Goal: Information Seeking & Learning: Learn about a topic

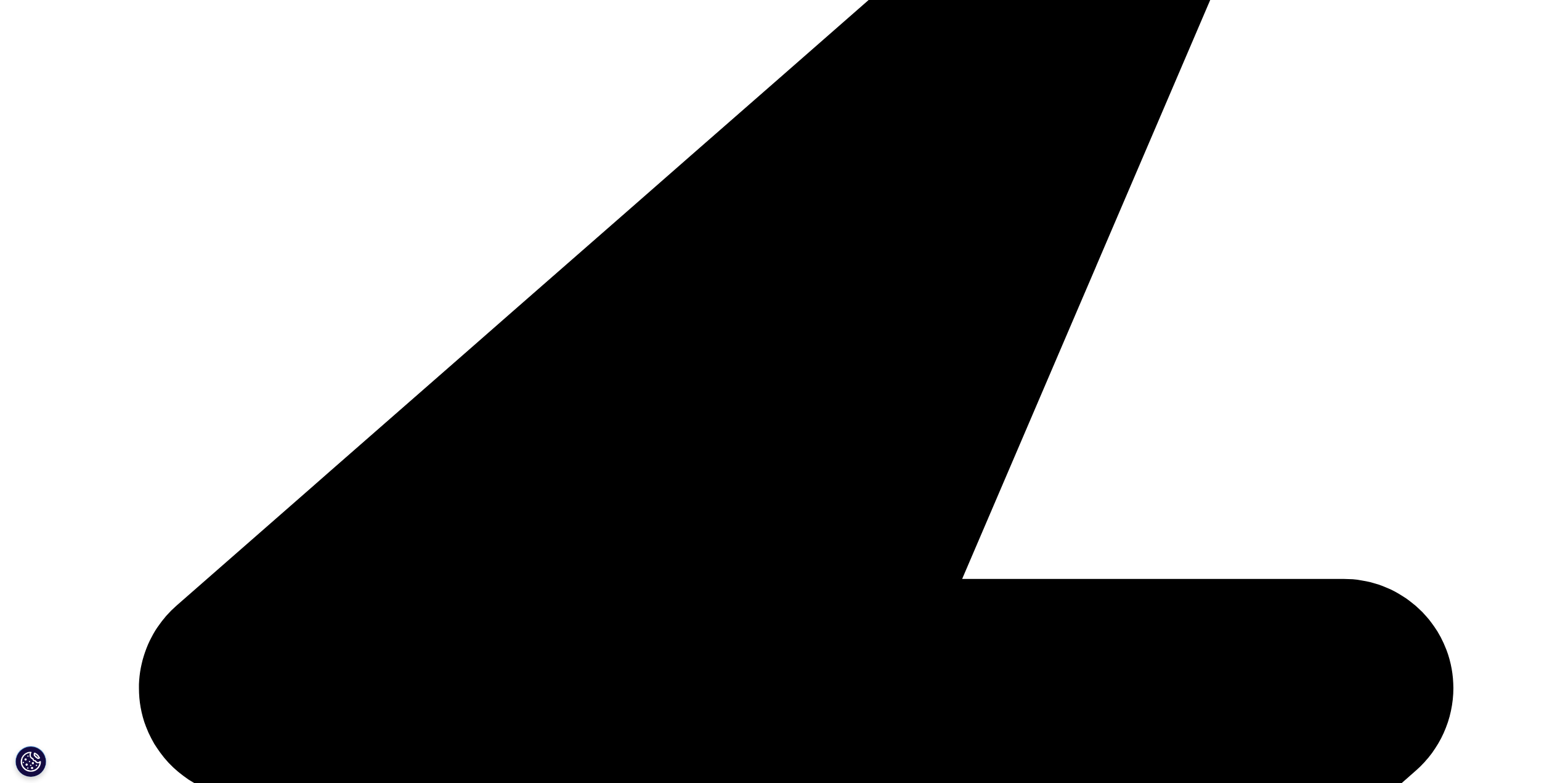
scroll to position [833, 0]
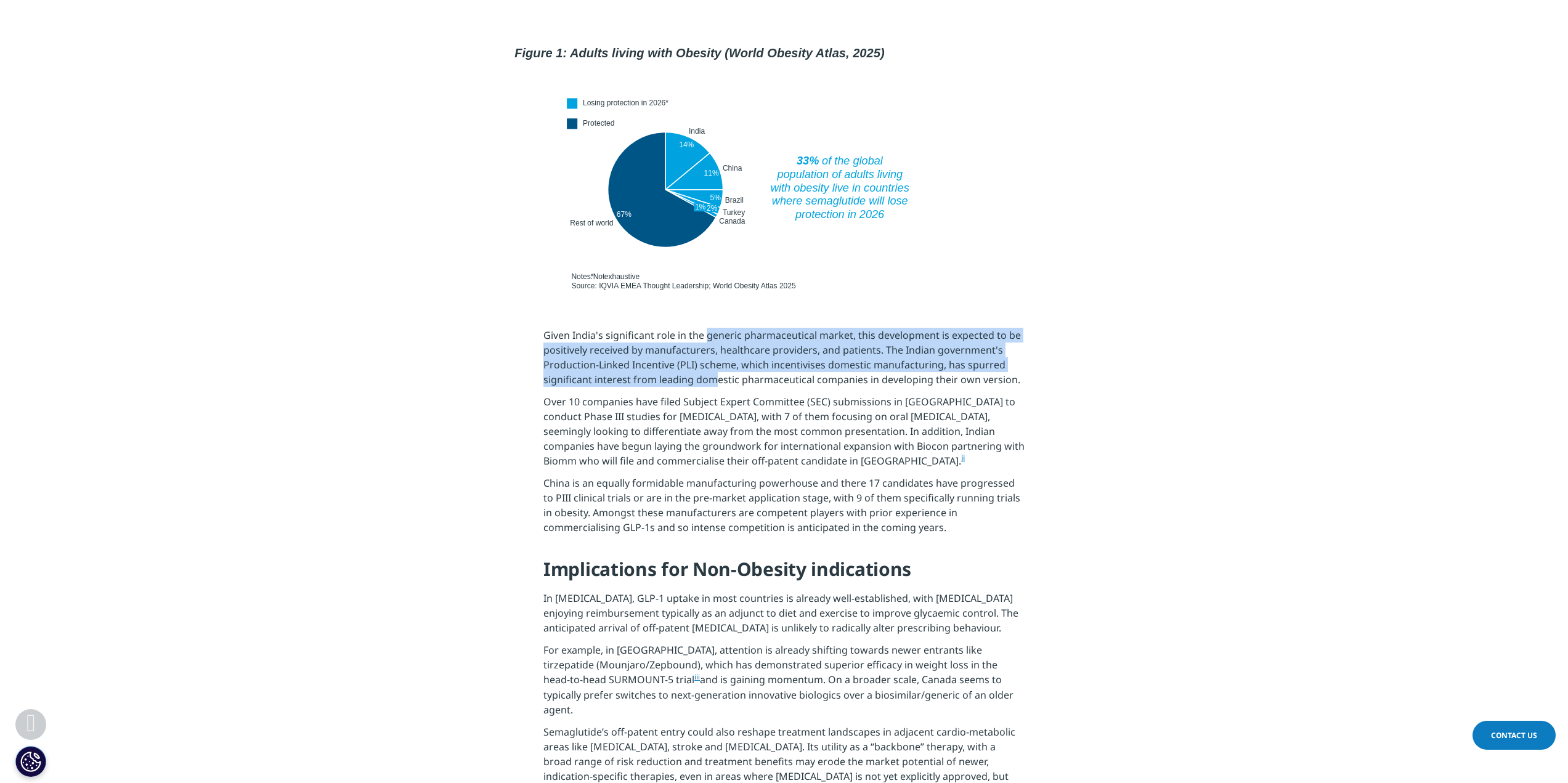
drag, startPoint x: 707, startPoint y: 312, endPoint x: 715, endPoint y: 354, distance: 42.8
click at [715, 354] on p "Given India's significant role in the generic pharmaceutical market, this devel…" at bounding box center [784, 361] width 481 height 67
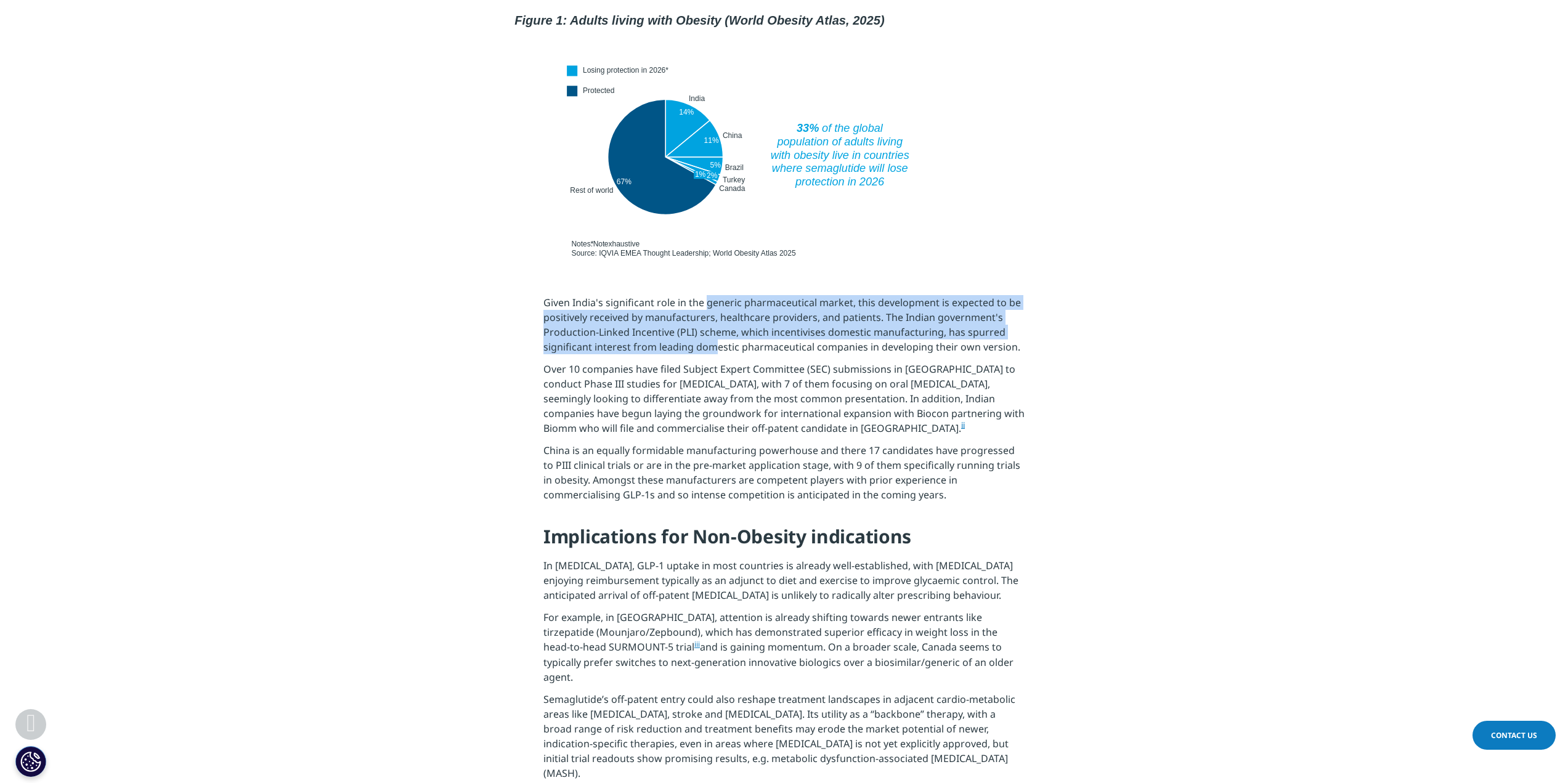
scroll to position [894, 0]
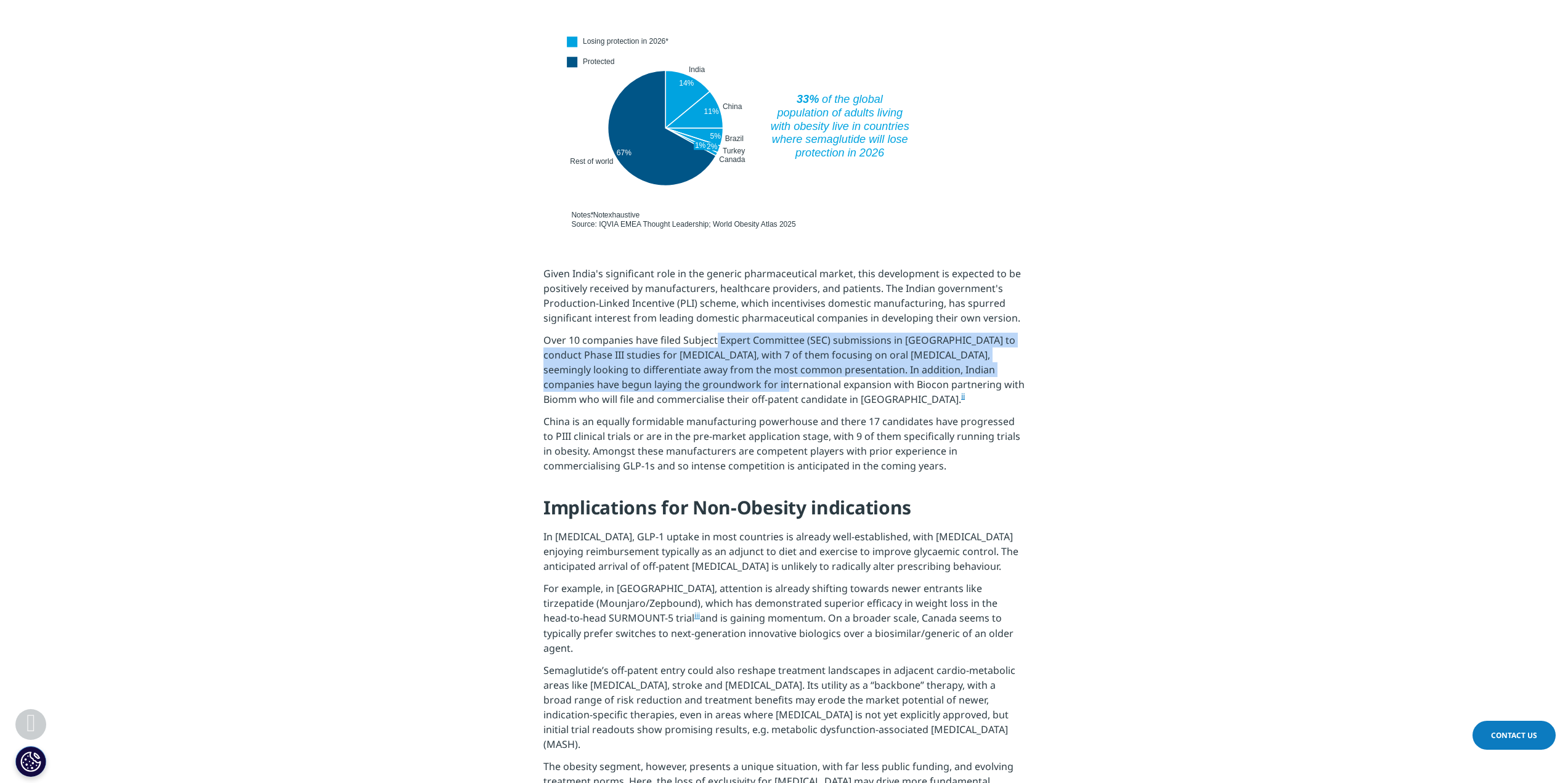
drag, startPoint x: 717, startPoint y: 314, endPoint x: 713, endPoint y: 364, distance: 50.2
click at [713, 364] on p "Over 10 companies have filed Subject Expert Committee (SEC) submissions in Indi…" at bounding box center [784, 373] width 481 height 81
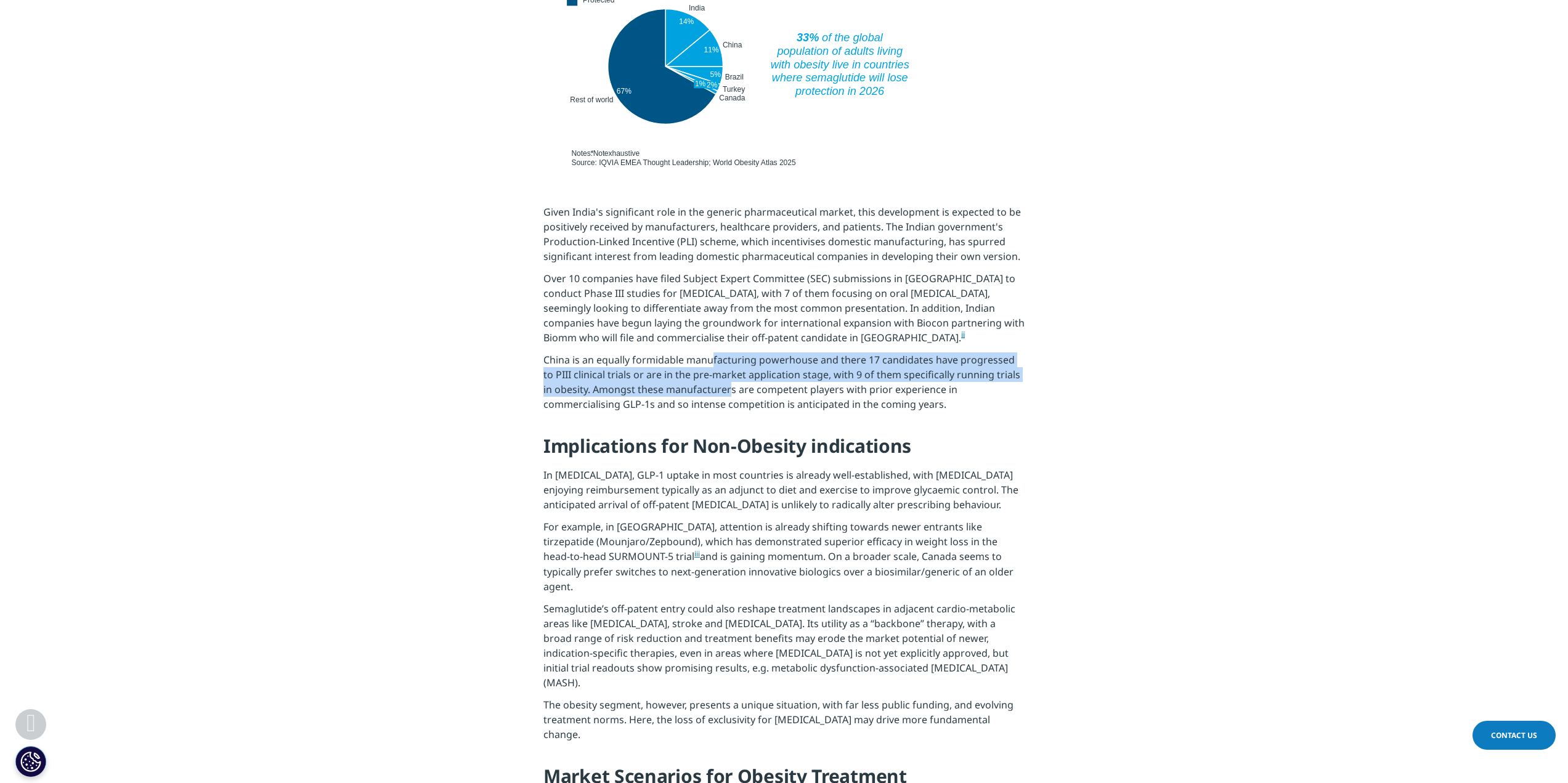
drag, startPoint x: 711, startPoint y: 342, endPoint x: 719, endPoint y: 369, distance: 28.2
click at [719, 369] on p "China is an equally formidable manufacturing powerhouse and there 17 candidates…" at bounding box center [784, 386] width 481 height 67
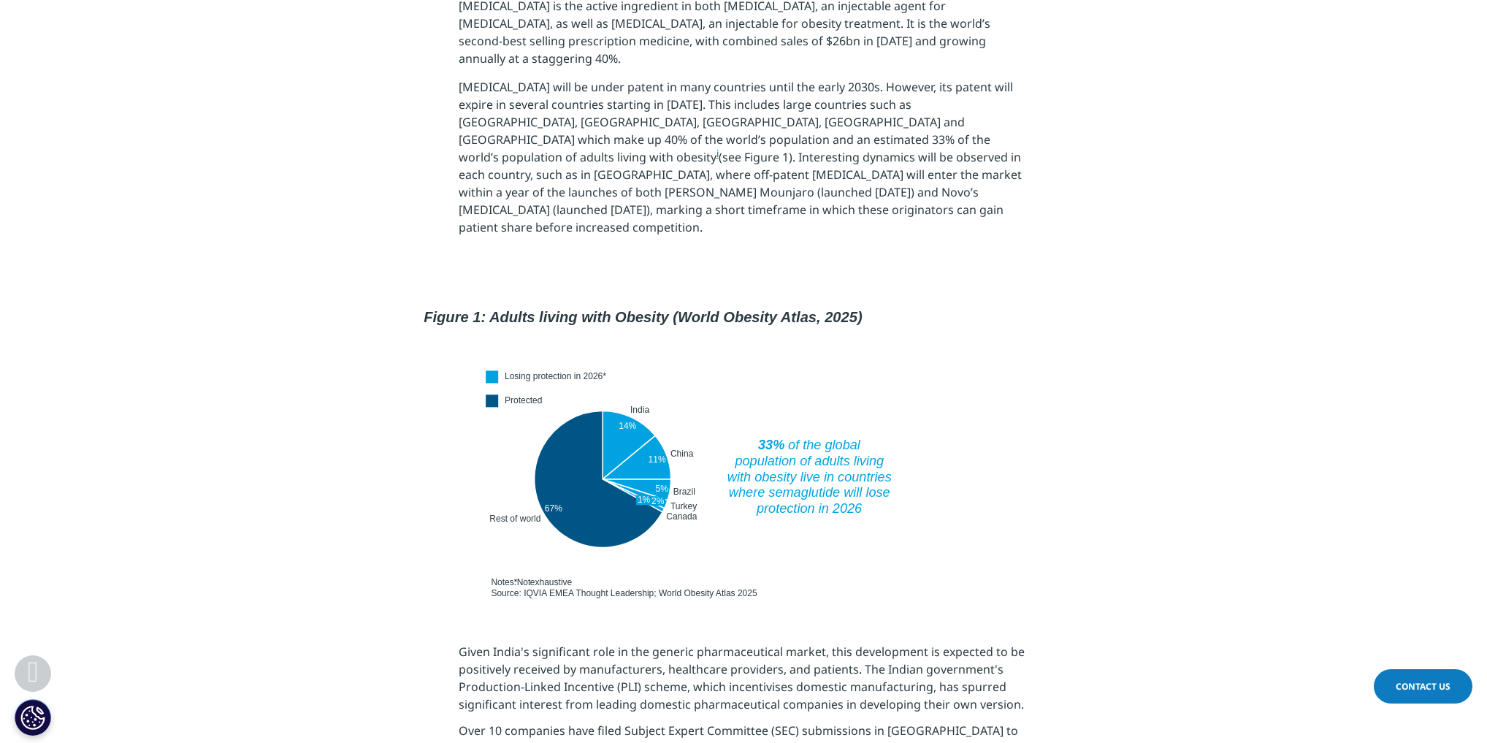
scroll to position [754, 0]
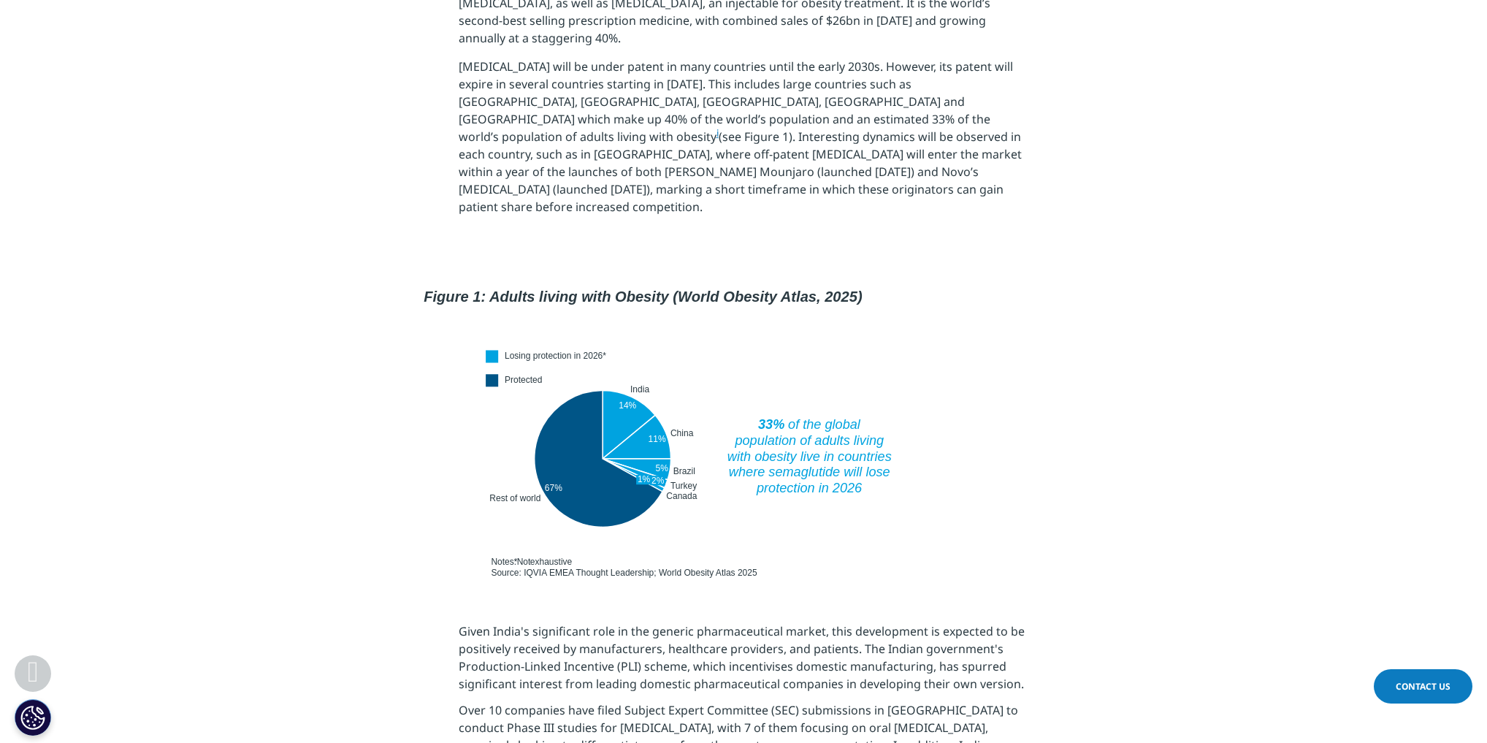
click at [862, 378] on img at bounding box center [743, 423] width 657 height 320
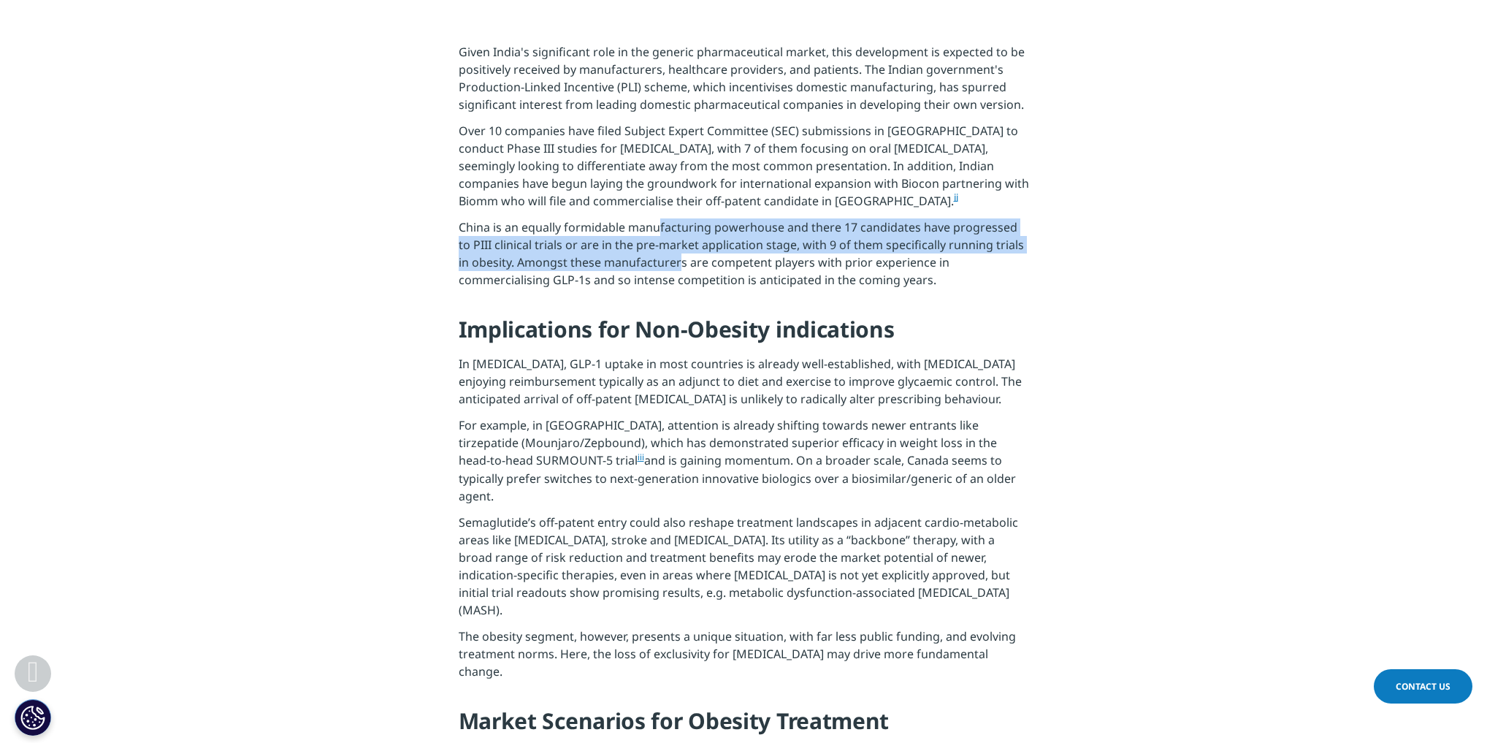
scroll to position [1338, 0]
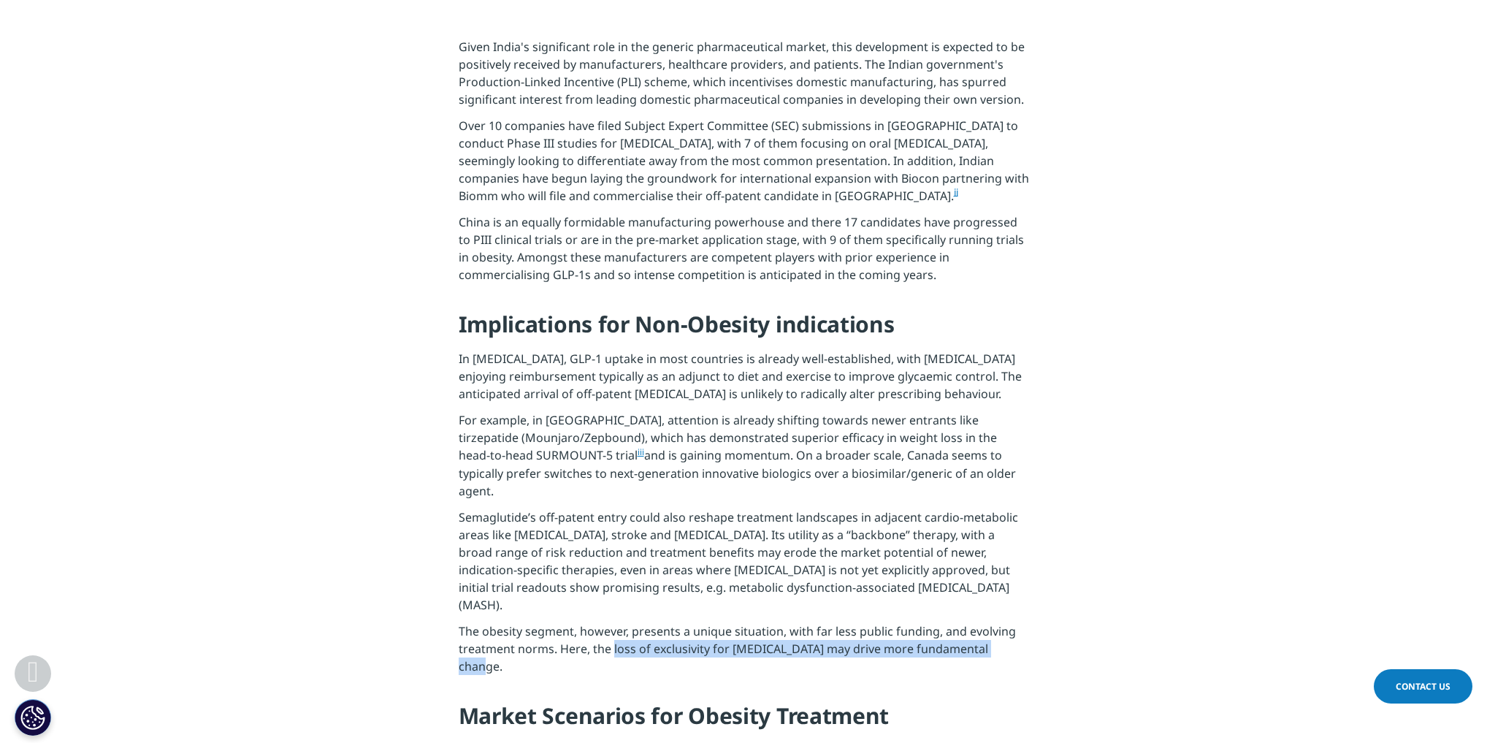
drag, startPoint x: 613, startPoint y: 588, endPoint x: 1005, endPoint y: 584, distance: 392.2
click at [923, 460] on p "The obesity segment, however, presents a unique situation, with far less public…" at bounding box center [744, 652] width 570 height 61
copy p "loss of exclusivity for semaglutide may drive more fundamental change."
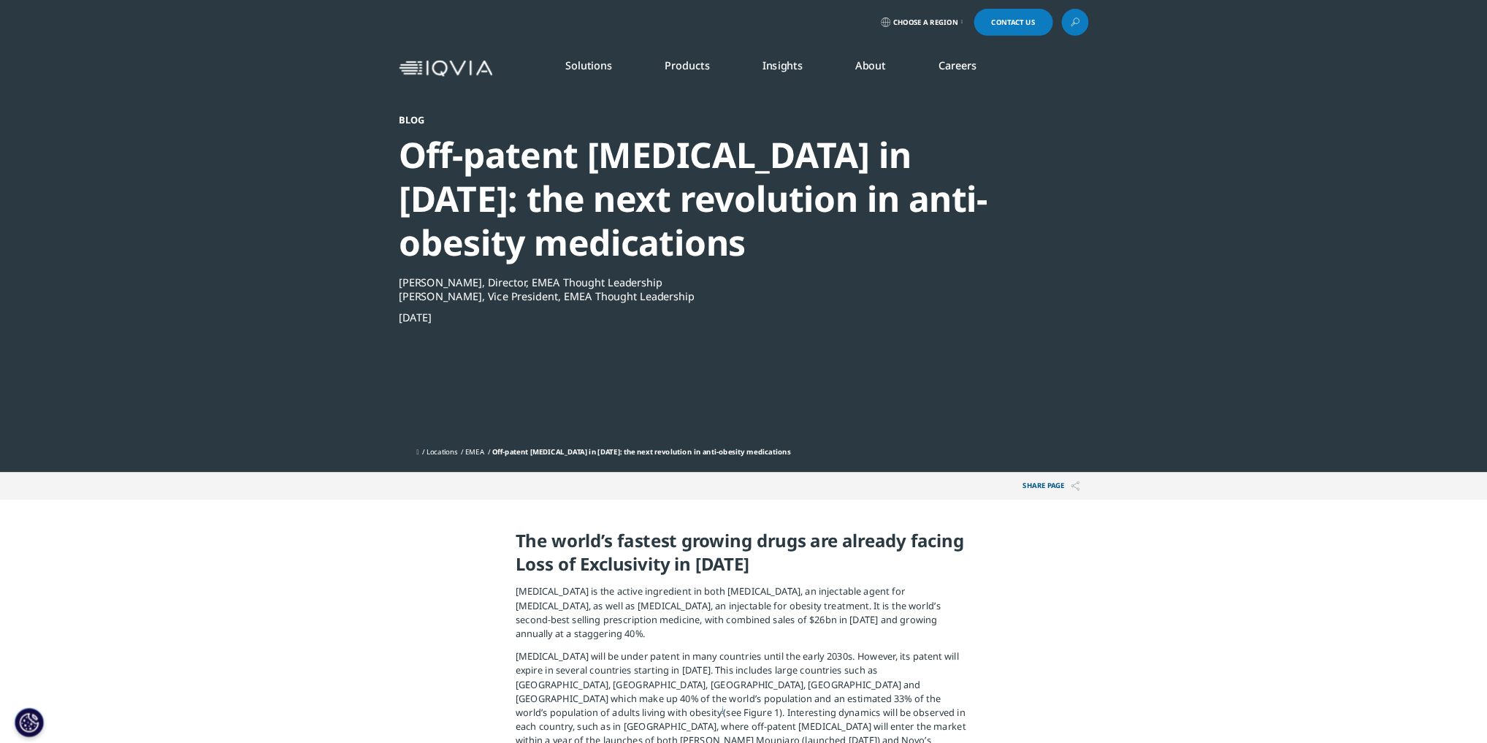
scroll to position [330, 0]
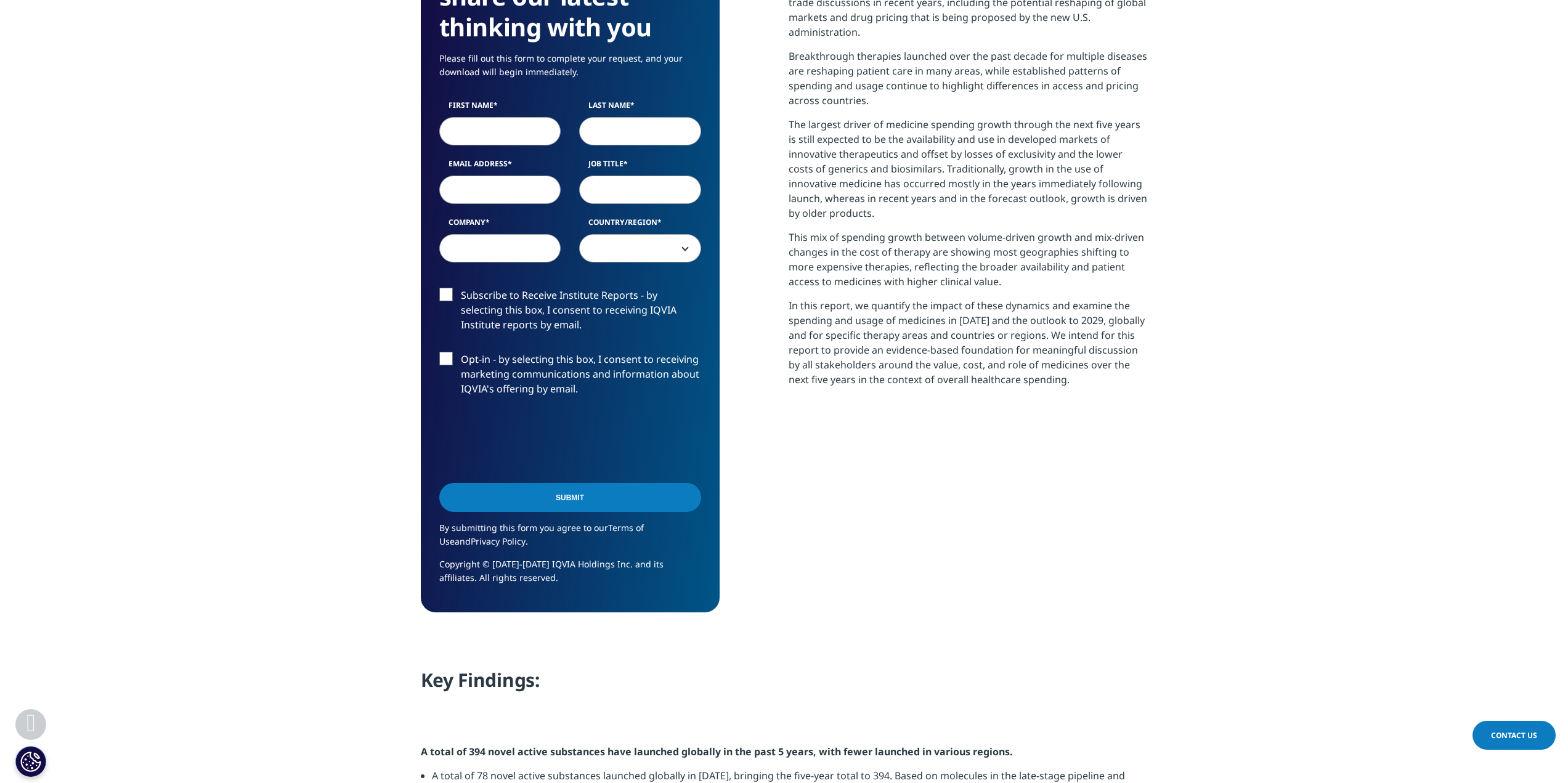
scroll to position [616, 0]
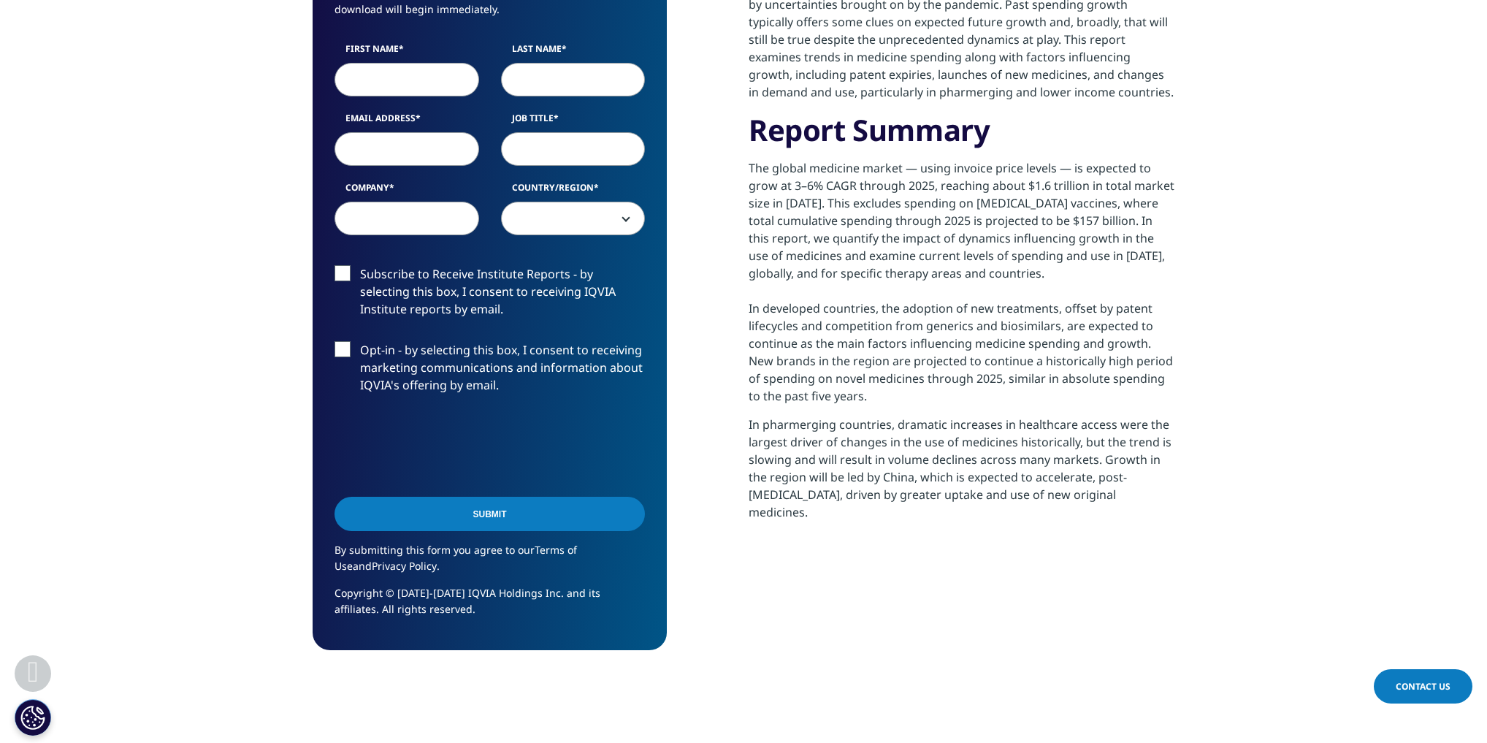
scroll to position [782, 0]
